Goal: Find specific page/section: Find specific page/section

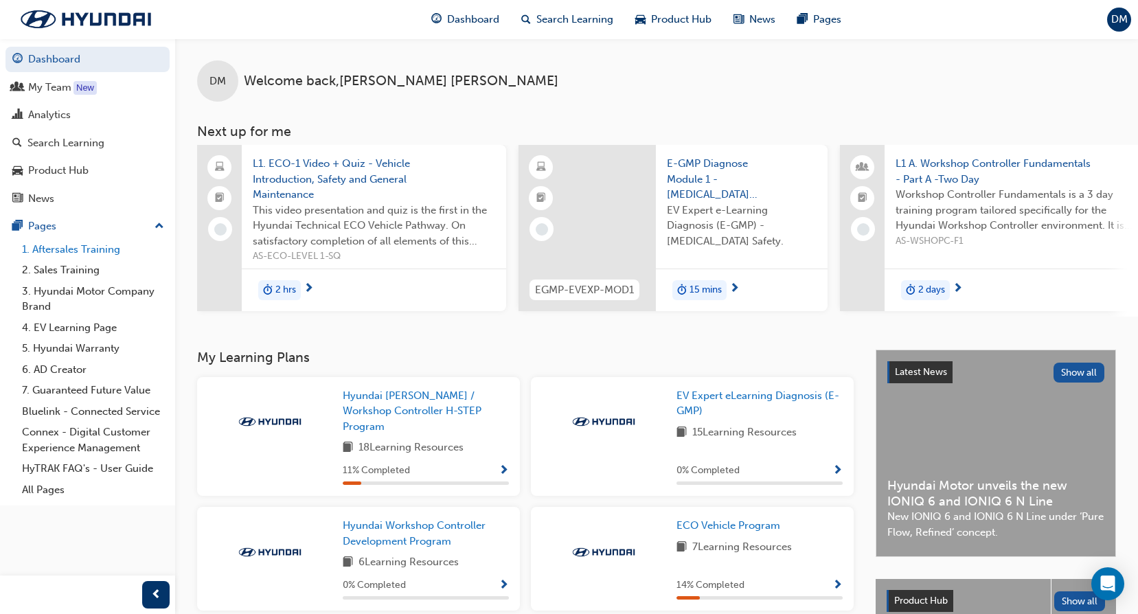
click at [76, 248] on link "1. Aftersales Training" at bounding box center [92, 249] width 153 height 21
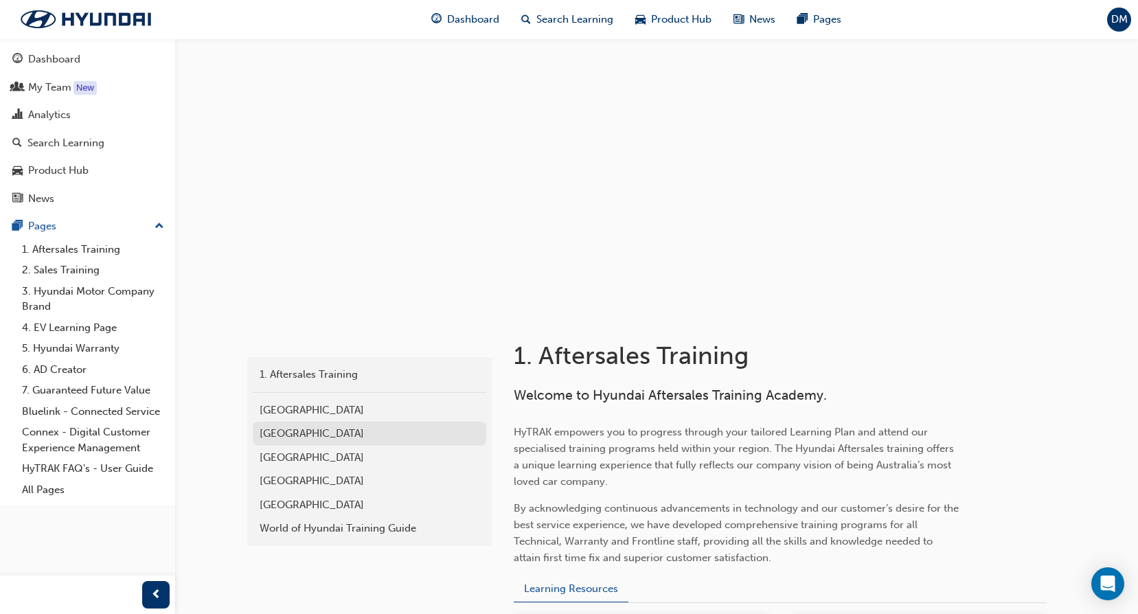
click at [304, 431] on div "[GEOGRAPHIC_DATA]" at bounding box center [370, 434] width 220 height 16
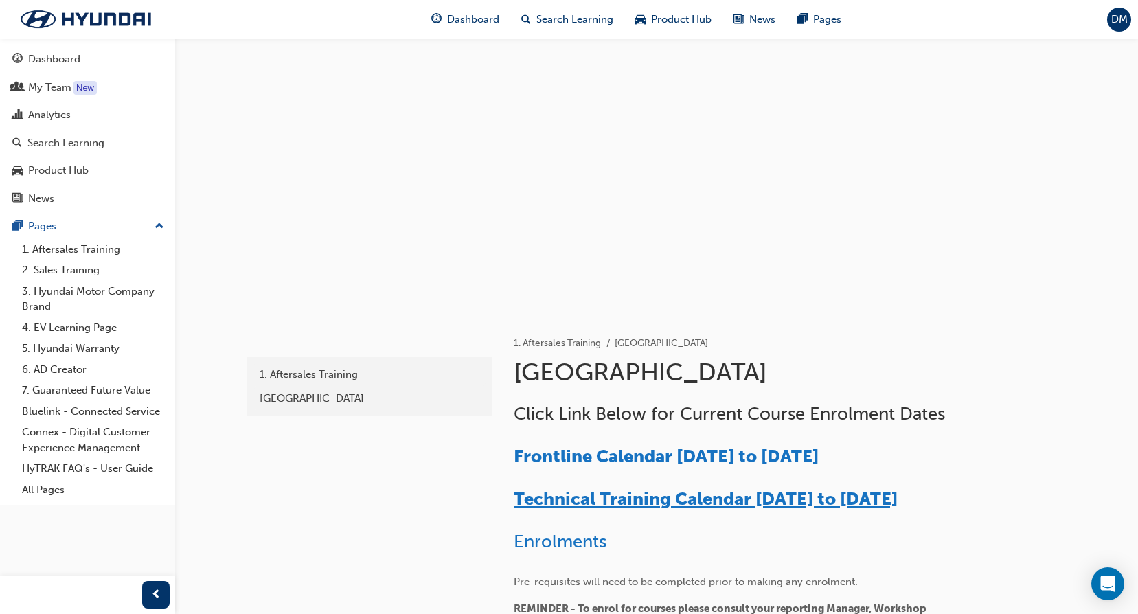
click at [685, 503] on span "Technical Training Calendar [DATE] to [DATE]" at bounding box center [706, 498] width 384 height 21
